Goal: Transaction & Acquisition: Purchase product/service

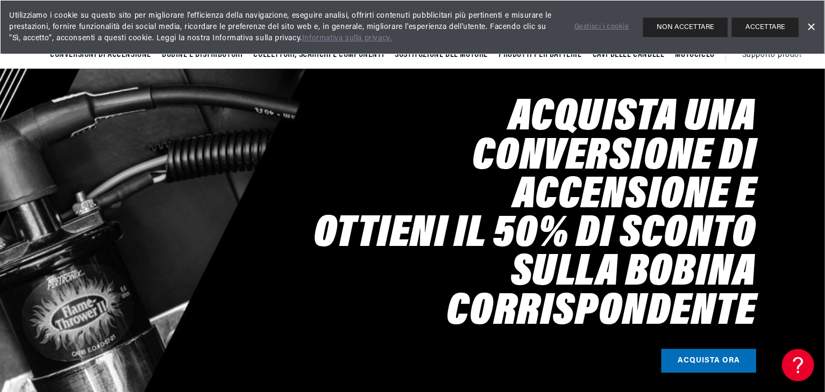
scroll to position [0, 1363]
click at [784, 23] on button "ACCETTARE" at bounding box center [765, 27] width 67 height 19
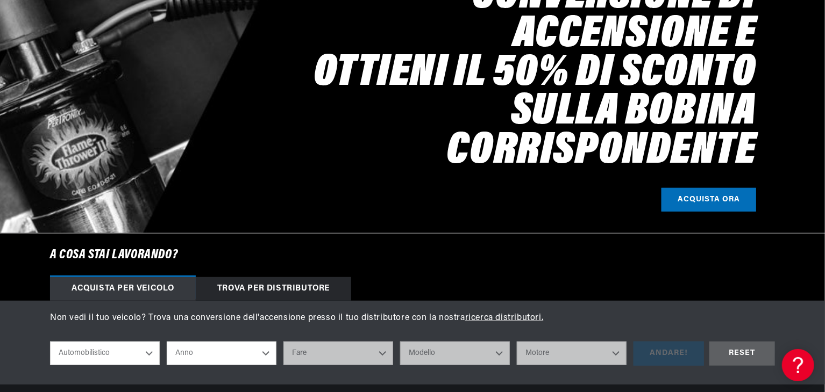
scroll to position [323, 0]
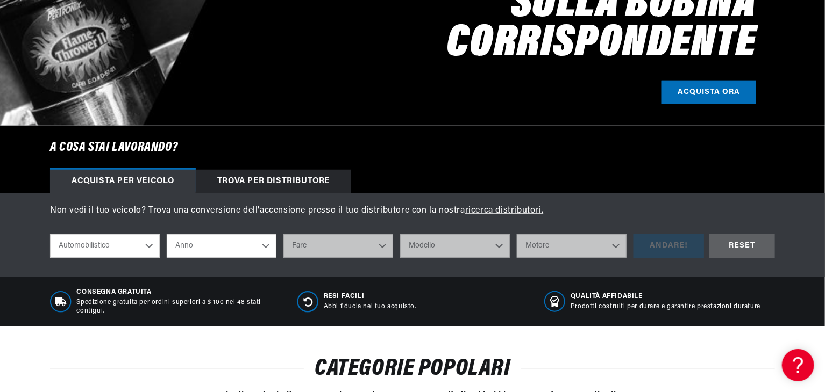
click at [151, 248] on select "Automobilistico Agricolo Industriale Marino Motociclo" at bounding box center [105, 246] width 110 height 24
click at [50, 235] on select "Automobilistico Agricolo Industriale Marino Motociclo" at bounding box center [105, 246] width 110 height 24
click at [253, 243] on select "Anno 2022 2021 2020 2019 2018 2017 2016 2015 2014 2013 2012 2011 2010 2009 2008…" at bounding box center [222, 246] width 110 height 24
select select "1972"
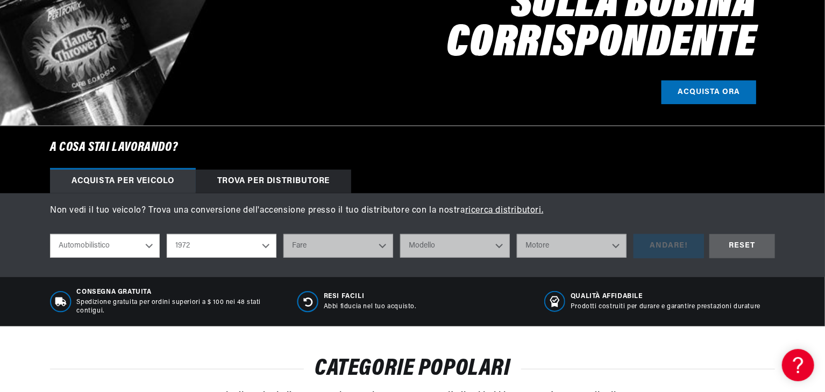
click at [167, 235] on select "Anno 2022 2021 2020 2019 2018 2017 2016 2015 2014 2013 2012 2011 2010 2009 2008…" at bounding box center [222, 246] width 110 height 24
select select "1972"
click at [380, 248] on select "Fare Alfa Romeo American Motors Aston Martin Audi Austin BMW Buick Cadillac Che…" at bounding box center [338, 246] width 110 height 24
select select "Fiat"
click at [283, 235] on select "Fare Alfa Romeo American Motors Aston Martin Audi Austin BMW Buick Cadillac Che…" at bounding box center [338, 246] width 110 height 24
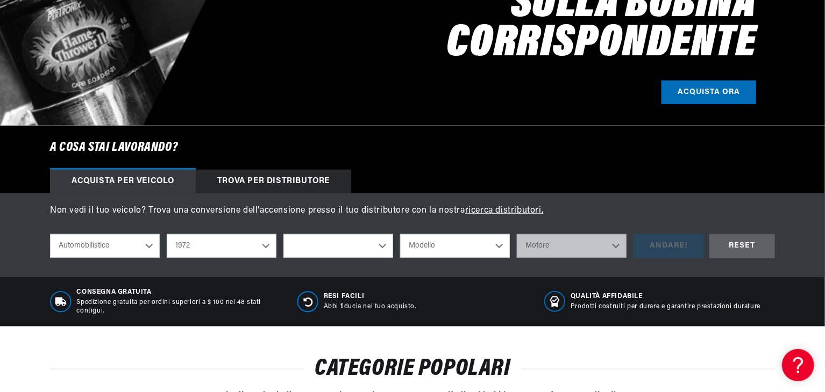
select select "Fiat"
click at [498, 249] on select "Modello 124 125 Berlina 125 Special 127 Berlina 128 132 Berlina 850 Berlina Spe…" at bounding box center [455, 246] width 110 height 24
click at [499, 248] on select "Modello 124 125 Berlina 125 Special 127 Berlina 128 132 Berlina 850 Berlina Spe…" at bounding box center [455, 246] width 110 height 24
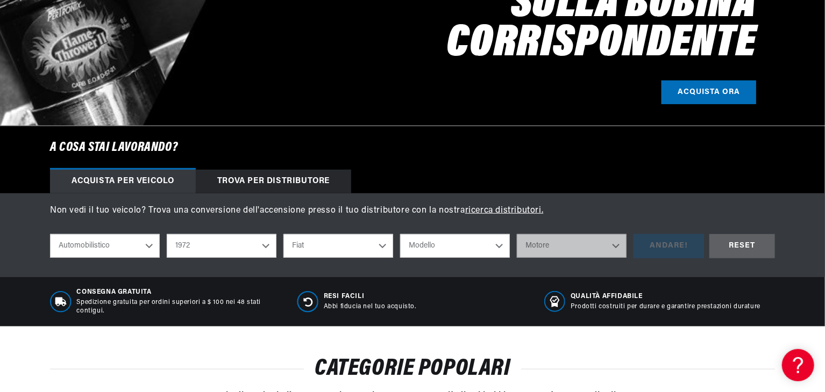
click at [497, 248] on select "Modello 124 125 Berlina 125 Special 127 Berlina 128 132 Berlina 850 Berlina Spe…" at bounding box center [455, 246] width 110 height 24
click at [495, 244] on select "Modello 124 125 Berlina 125 Special 127 Berlina 128 132 Berlina 850 Berlina Spe…" at bounding box center [455, 246] width 110 height 24
click at [377, 247] on select "Alfa Romeo American Motors Aston Martin Audi Austin BMW Buick Cadillac Checker …" at bounding box center [338, 246] width 110 height 24
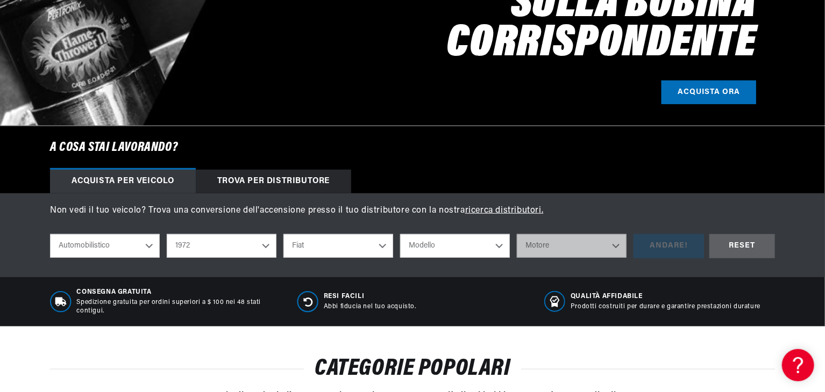
click at [269, 241] on select "2022 2021 2020 2019 2018 2017 2016 2015 2014 2013 2012 2011 2010 2009 2008 2007…" at bounding box center [222, 246] width 110 height 24
click at [167, 235] on select "2022 2021 2020 2019 2018 2017 2016 2015 2014 2013 2012 2011 2010 2009 2008 2007…" at bounding box center [222, 246] width 110 height 24
select select "1973"
click at [497, 247] on select "Modello 124 125 Berlina 125 Special 127 Berlina 128 131 132 Berlina 850 Berlina…" at bounding box center [455, 246] width 110 height 24
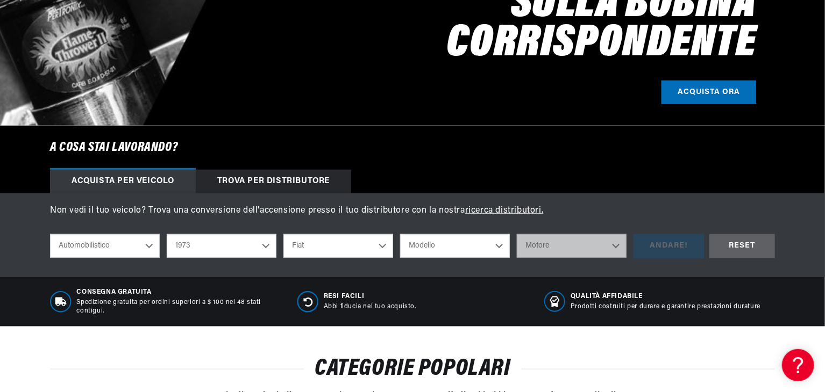
scroll to position [0, 1363]
drag, startPoint x: 576, startPoint y: 119, endPoint x: 567, endPoint y: 130, distance: 13.8
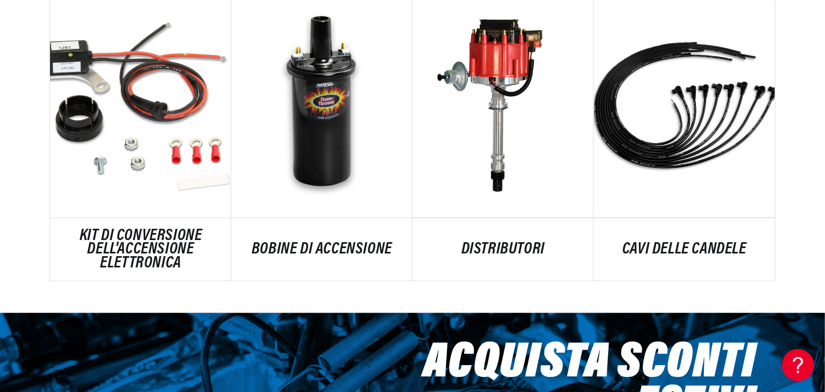
scroll to position [0, 0]
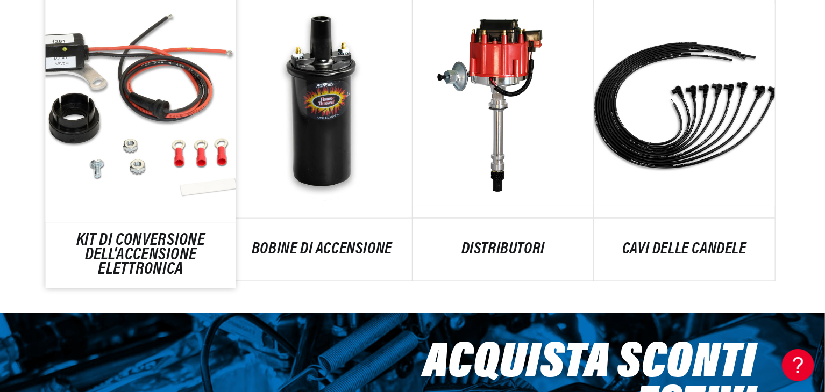
click at [139, 244] on link "KIT DI CONVERSIONE DELL'ACCENSIONE ELETTRONICA" at bounding box center [141, 255] width 190 height 43
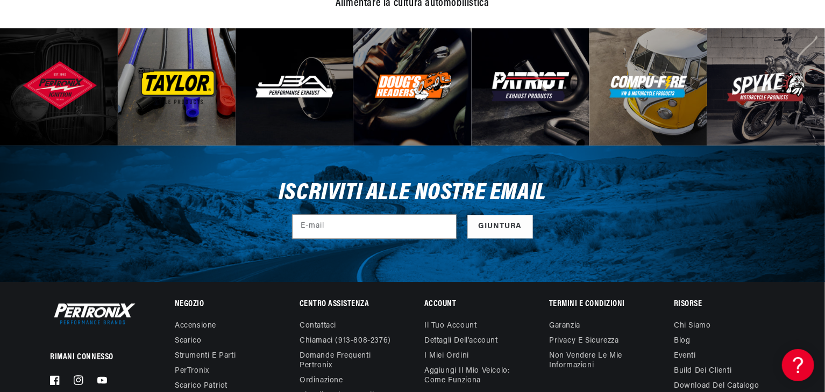
scroll to position [3715, 0]
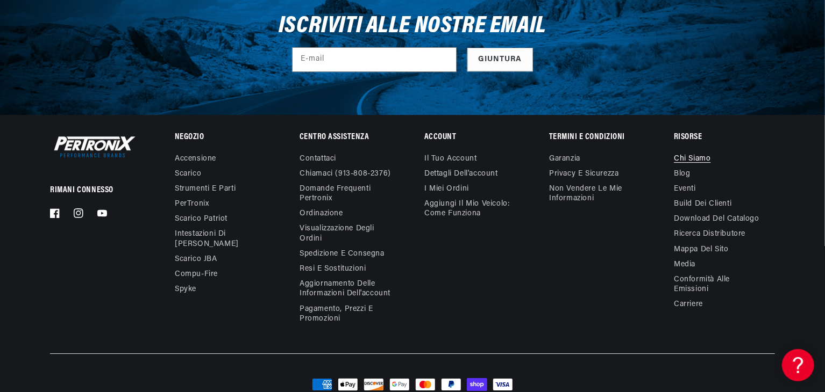
click at [703, 155] on font "Chi siamo" at bounding box center [692, 159] width 37 height 8
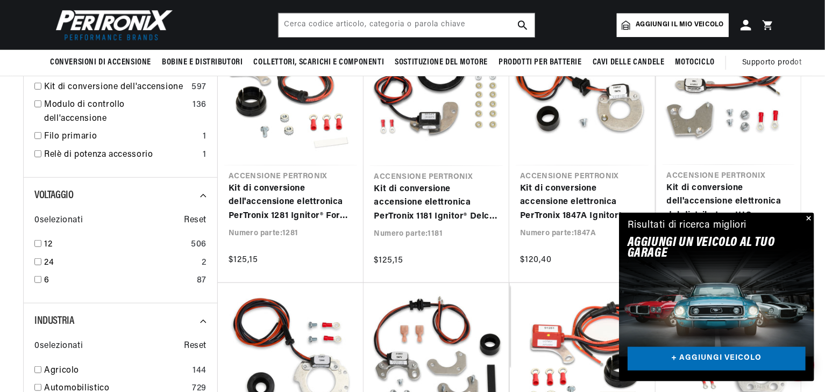
scroll to position [0, 682]
click at [809, 220] on button "Vicino" at bounding box center [807, 219] width 13 height 13
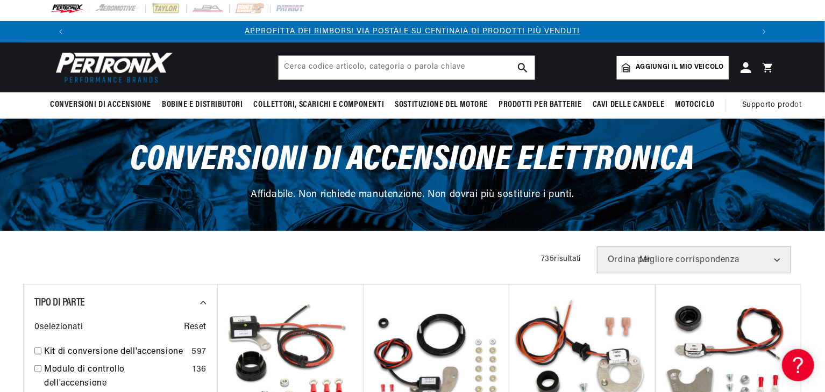
scroll to position [0, 0]
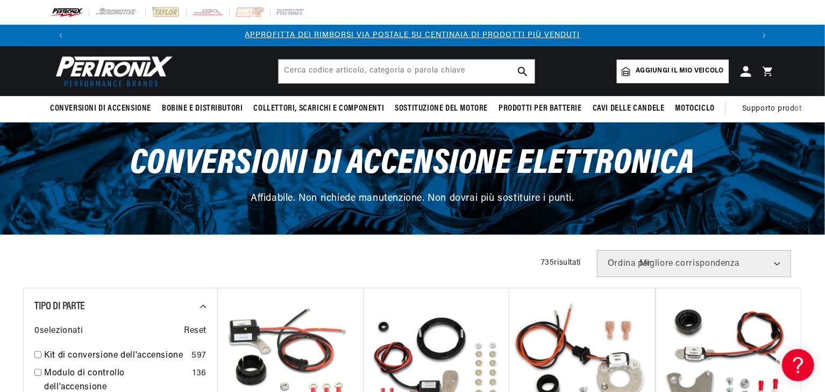
click at [649, 75] on span "Aggiungi il mio veicolo" at bounding box center [679, 71] width 88 height 10
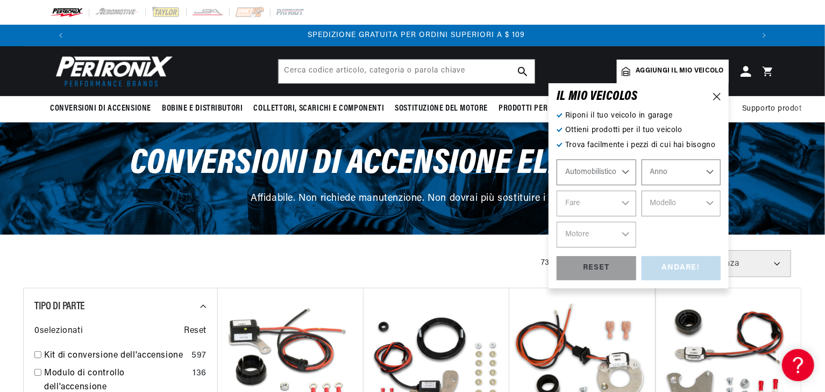
scroll to position [0, 1363]
click at [649, 75] on span "Aggiungi il mio veicolo" at bounding box center [679, 71] width 88 height 10
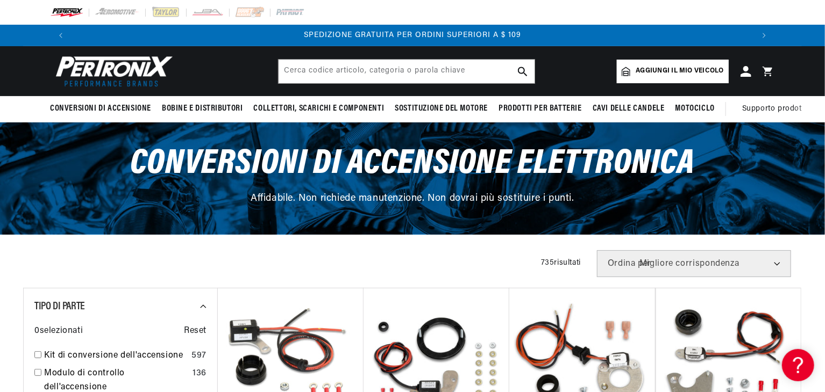
click at [39, 210] on div "Conversioni di accensione elettronica Affidabile. Non richiede manutenzione. No…" at bounding box center [412, 179] width 778 height 112
click at [726, 209] on div "Close dialog HAI BISOGNO DI AIUTO? Rendi più semplice trovare il ricambio giust…" at bounding box center [413, 196] width 826 height 392
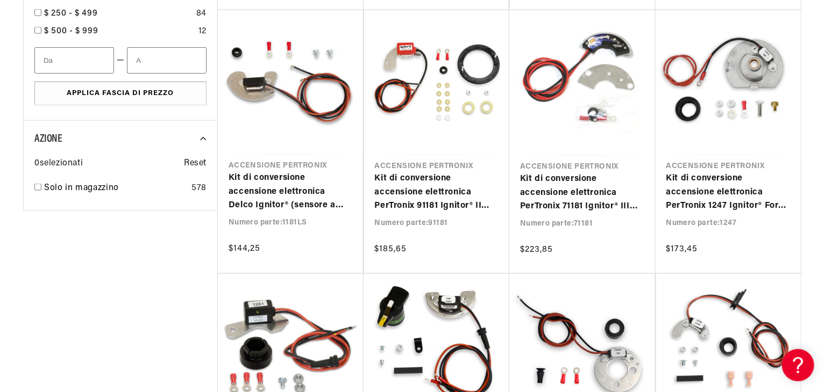
scroll to position [0, 36]
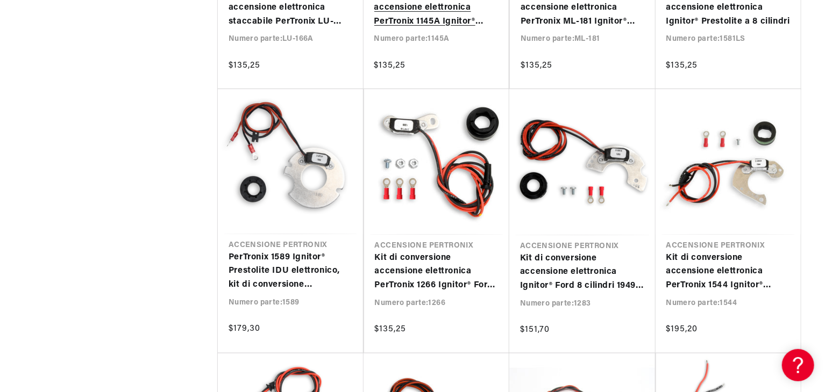
scroll to position [2688, 0]
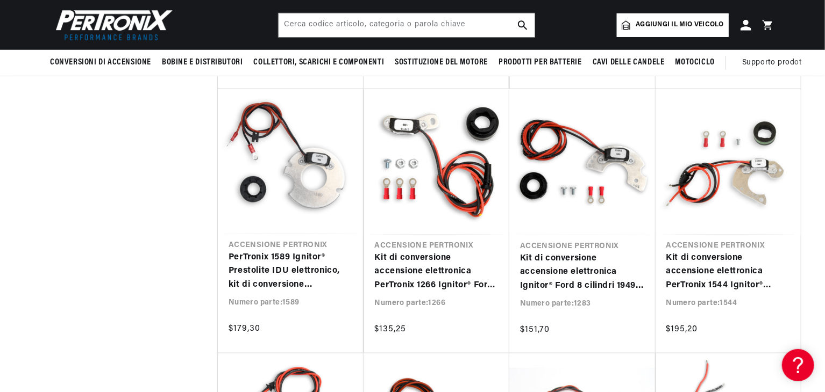
scroll to position [0, 664]
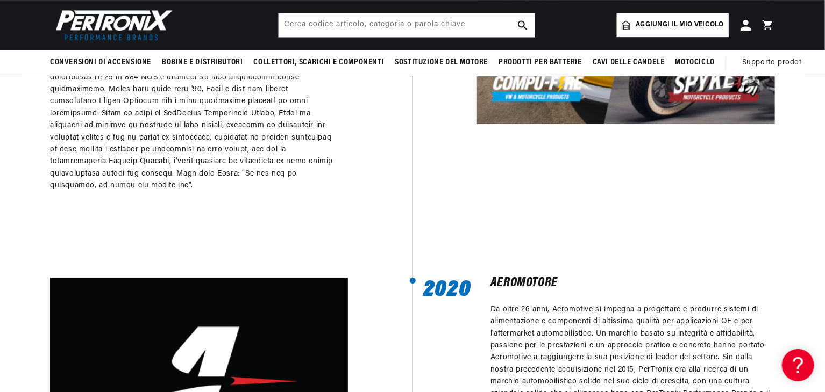
scroll to position [0, 682]
